Goal: Navigation & Orientation: Find specific page/section

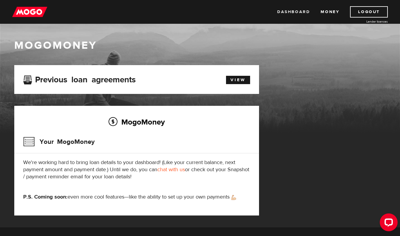
click at [299, 14] on link "Dashboard" at bounding box center [293, 11] width 33 height 11
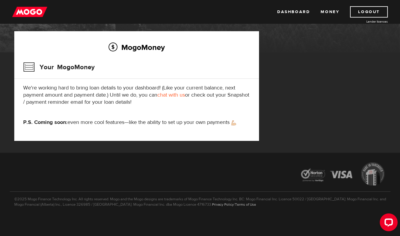
scroll to position [71, 0]
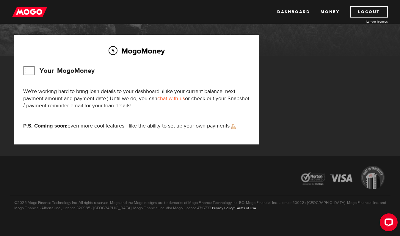
click at [54, 68] on h3 "Your MogoMoney" at bounding box center [58, 70] width 71 height 15
click at [162, 104] on p "We're working hard to bring loan details to your dashboard! (Like your current …" at bounding box center [136, 98] width 227 height 21
click at [305, 13] on link "Dashboard" at bounding box center [293, 11] width 33 height 11
